Goal: Find contact information: Find contact information

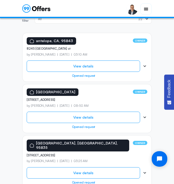
click at [103, 63] on button "View details" at bounding box center [83, 66] width 113 height 11
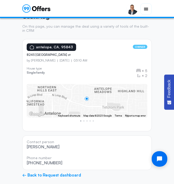
scroll to position [81, 0]
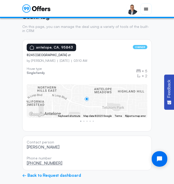
drag, startPoint x: 63, startPoint y: 161, endPoint x: 32, endPoint y: 161, distance: 30.8
click at [32, 161] on div "Phone number [PHONE_NUMBER]" at bounding box center [87, 161] width 121 height 10
copy link "[PHONE_NUMBER]"
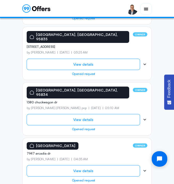
scroll to position [319, 0]
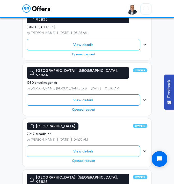
click at [87, 95] on button "View details" at bounding box center [83, 100] width 113 height 11
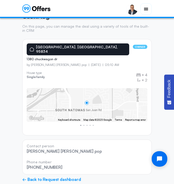
scroll to position [81, 0]
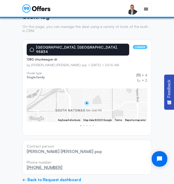
drag, startPoint x: 64, startPoint y: 162, endPoint x: 32, endPoint y: 161, distance: 31.4
click at [32, 161] on div "Phone number [PHONE_NUMBER]" at bounding box center [87, 166] width 121 height 10
copy link "[PHONE_NUMBER]"
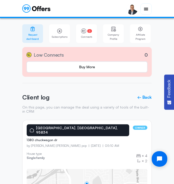
scroll to position [0, 0]
